Goal: Task Accomplishment & Management: Manage account settings

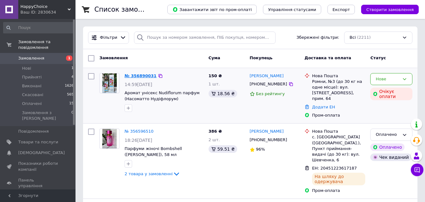
click at [132, 75] on link "№ 356890031" at bounding box center [141, 75] width 32 height 5
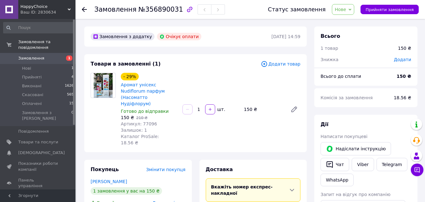
click at [346, 11] on span "Нове" at bounding box center [340, 9] width 11 height 5
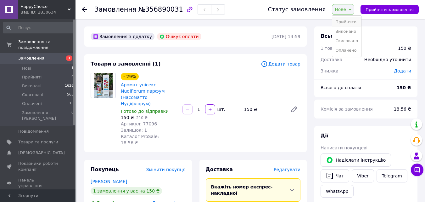
click at [351, 23] on li "Прийнято" at bounding box center [346, 21] width 29 height 9
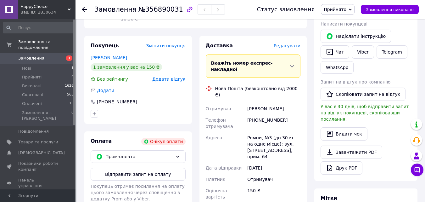
scroll to position [113, 0]
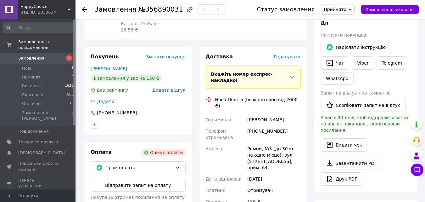
click at [273, 125] on div "[PHONE_NUMBER]" at bounding box center [274, 134] width 56 height 18
copy div "380686570063"
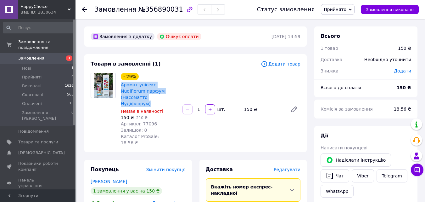
drag, startPoint x: 120, startPoint y: 83, endPoint x: 151, endPoint y: 98, distance: 34.3
click at [151, 98] on div "- 29% Аромат унісекс Nudiflorum парфум (Насоматто Нудіфлорум) Немає в наявності…" at bounding box center [149, 108] width 62 height 75
copy link "Аромат унісекс Nudiflorum парфум (Насоматто Нудіфлорум)"
